Goal: Task Accomplishment & Management: Use online tool/utility

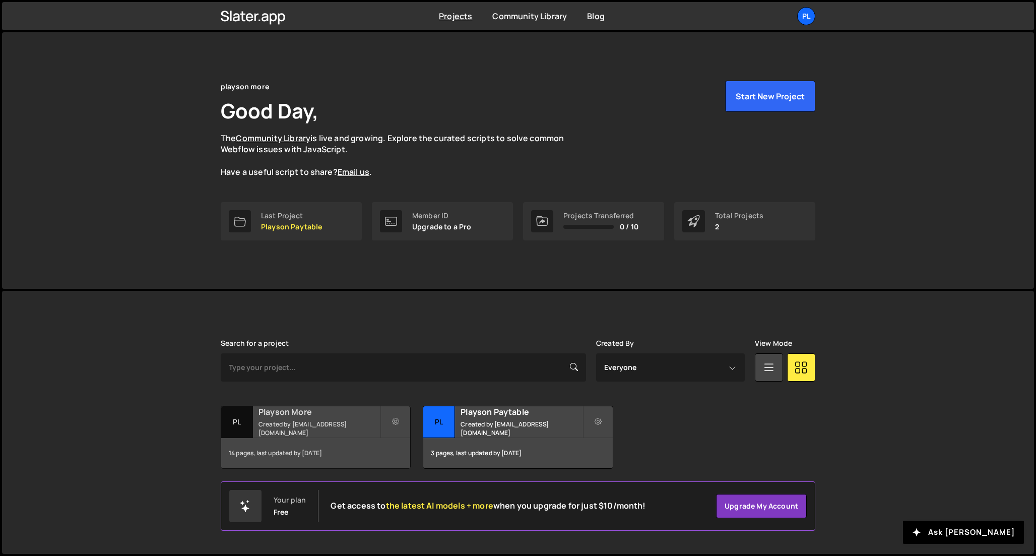
click at [345, 417] on h2 "Playson More" at bounding box center [319, 411] width 121 height 11
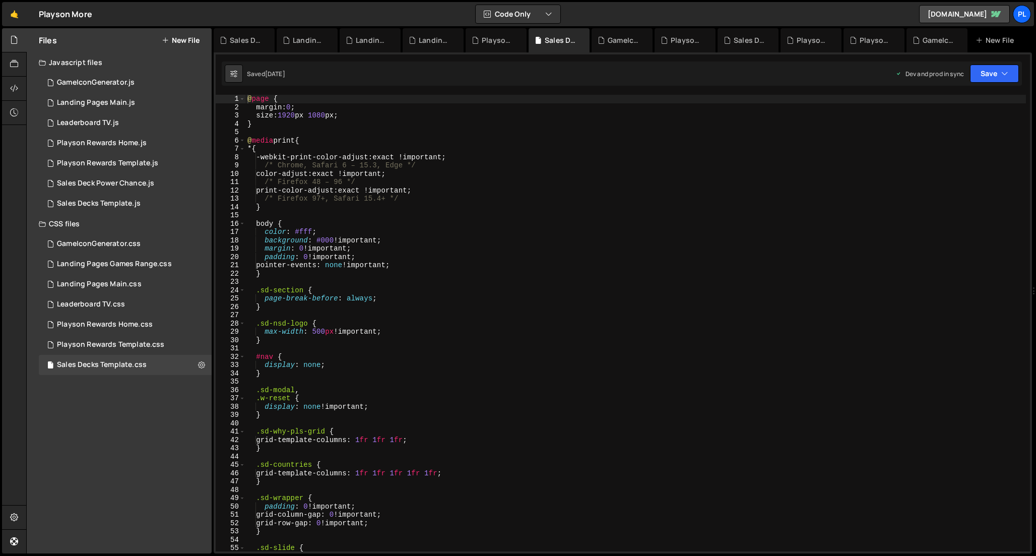
type textarea "pointer-events: none !important;"
click at [414, 264] on div "@ page { margin : 0 ; size : 1920 px 1080 px ; } @ media print { * { -webkit-pr…" at bounding box center [636, 331] width 781 height 473
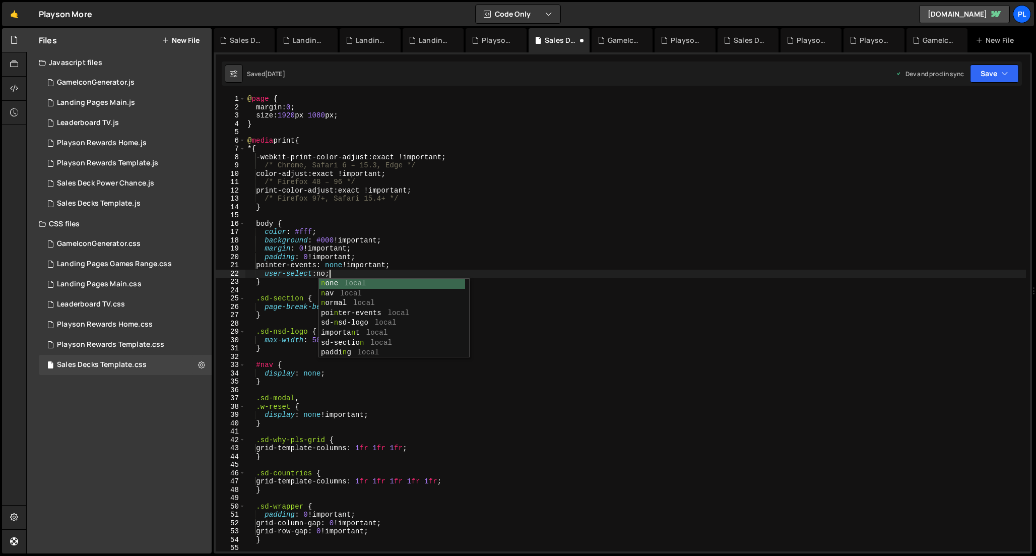
scroll to position [0, 6]
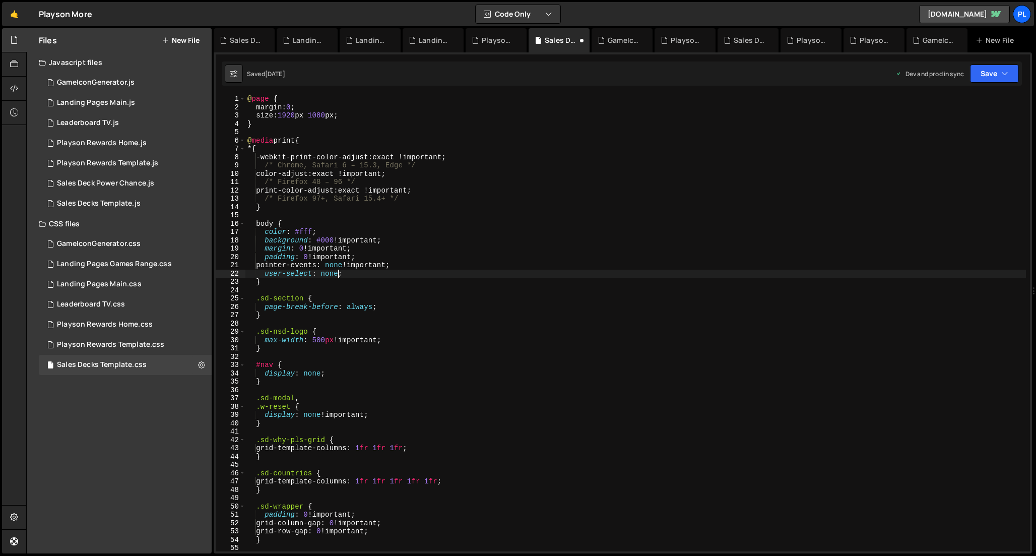
click at [423, 278] on div "@ page { margin : 0 ; size : 1920 px 1080 px ; } @ media print { * { -webkit-pr…" at bounding box center [636, 331] width 781 height 473
click at [423, 274] on div "@ page { margin : 0 ; size : 1920 px 1080 px ; } @ media print { * { -webkit-pr…" at bounding box center [636, 331] width 781 height 473
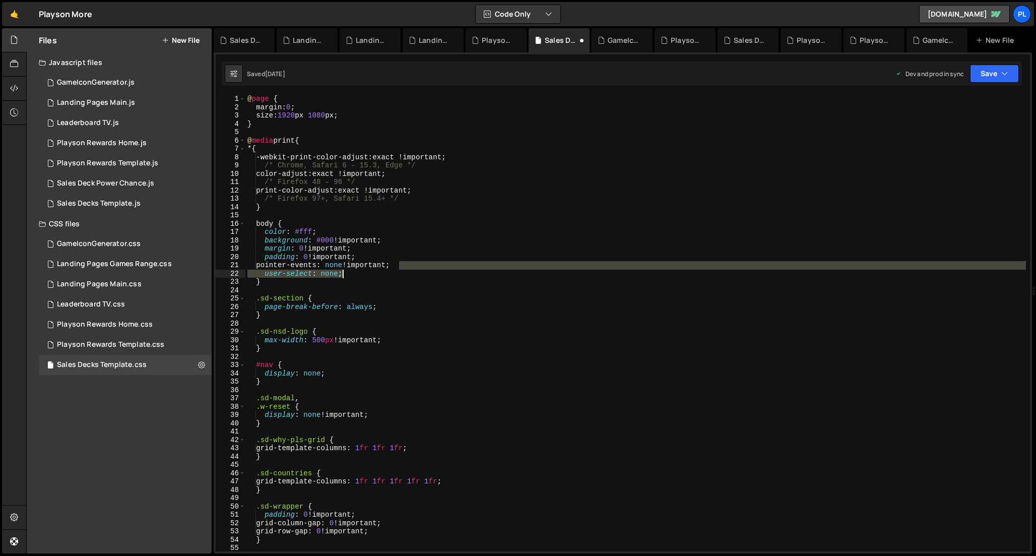
drag, startPoint x: 400, startPoint y: 267, endPoint x: 356, endPoint y: 270, distance: 44.5
click at [356, 270] on div "@ page { margin : 0 ; size : 1920 px 1080 px ; } @ media print { * { -webkit-pr…" at bounding box center [636, 331] width 781 height 473
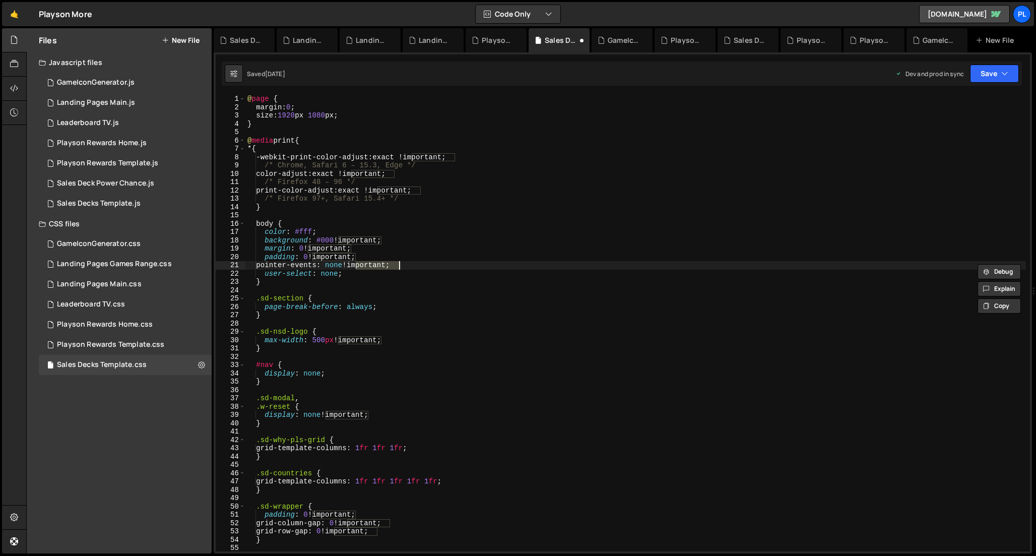
drag, startPoint x: 355, startPoint y: 268, endPoint x: 401, endPoint y: 266, distance: 45.4
click at [401, 266] on div "@ page { margin : 0 ; size : 1920 px 1080 px ; } @ media print { * { -webkit-pr…" at bounding box center [636, 331] width 781 height 473
click at [339, 274] on div "@ page { margin : 0 ; size : 1920 px 1080 px ; } @ media print { * { -webkit-pr…" at bounding box center [636, 331] width 781 height 473
paste textarea "!important"
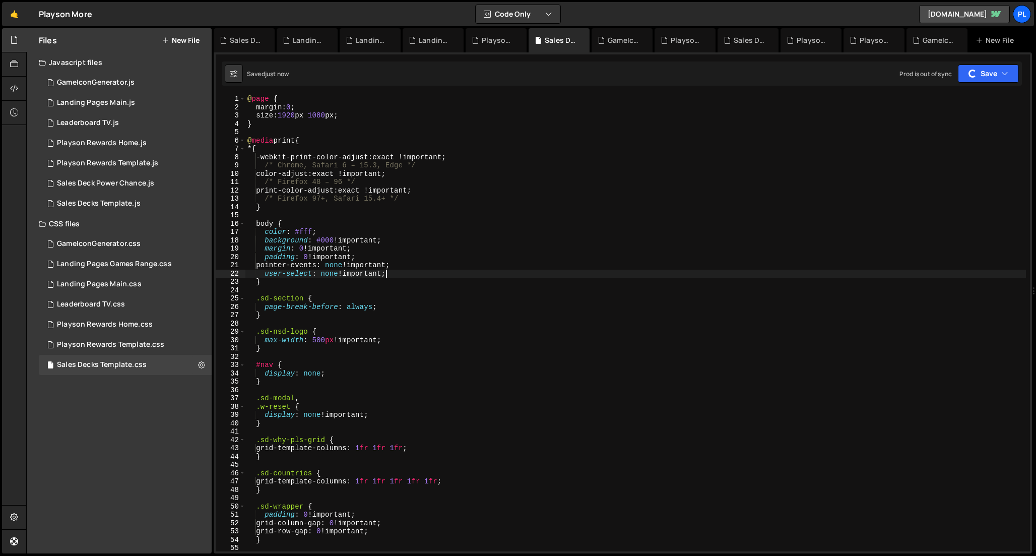
type textarea "user-select: none !important;"
